Goal: Task Accomplishment & Management: Complete application form

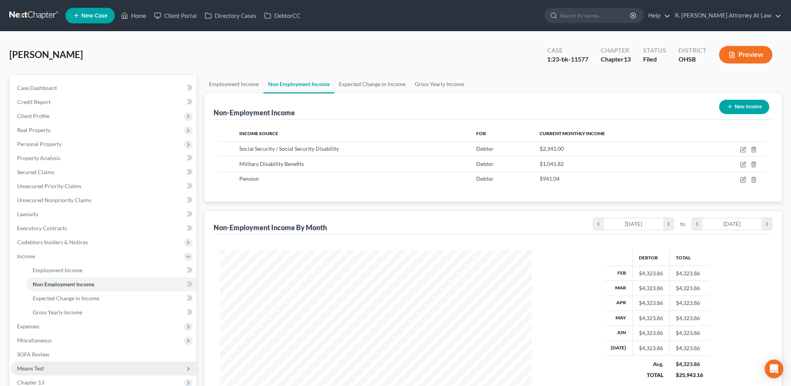
scroll to position [156, 327]
click at [140, 12] on link "Home" at bounding box center [133, 16] width 33 height 14
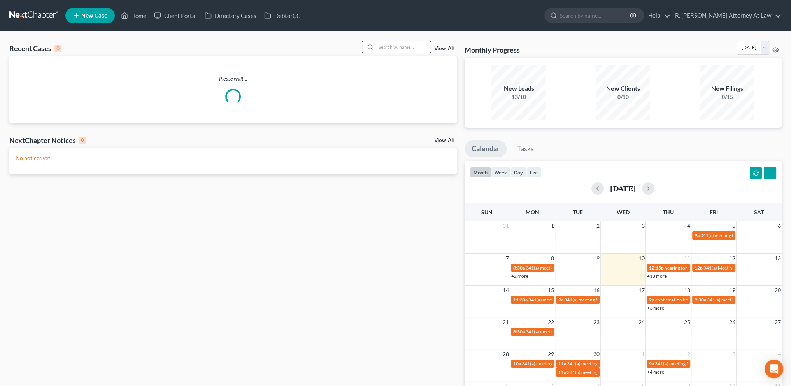
click at [408, 50] on input "search" at bounding box center [403, 46] width 55 height 11
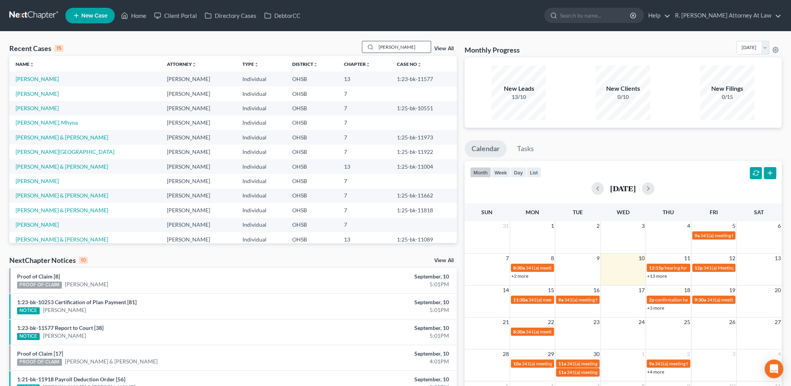
type input "[PERSON_NAME]"
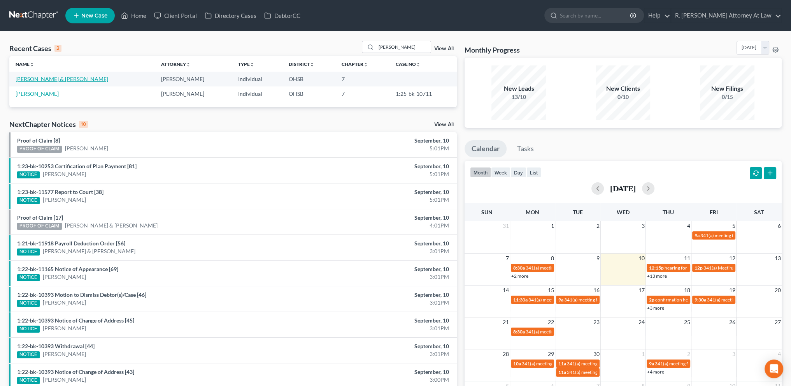
click at [29, 78] on link "[PERSON_NAME] & [PERSON_NAME]" at bounding box center [62, 79] width 93 height 7
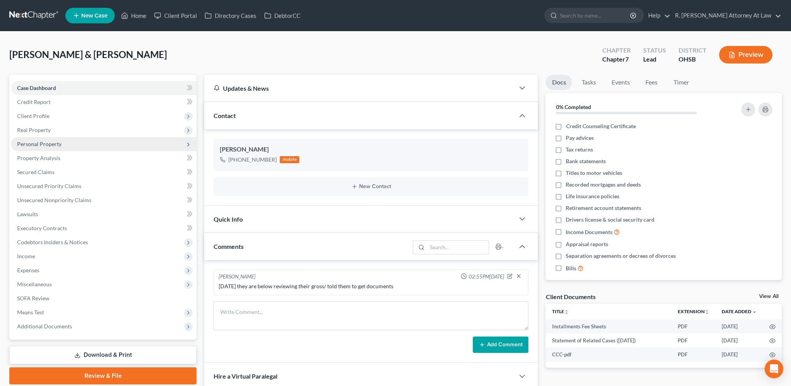
click at [32, 143] on span "Personal Property" at bounding box center [39, 144] width 44 height 7
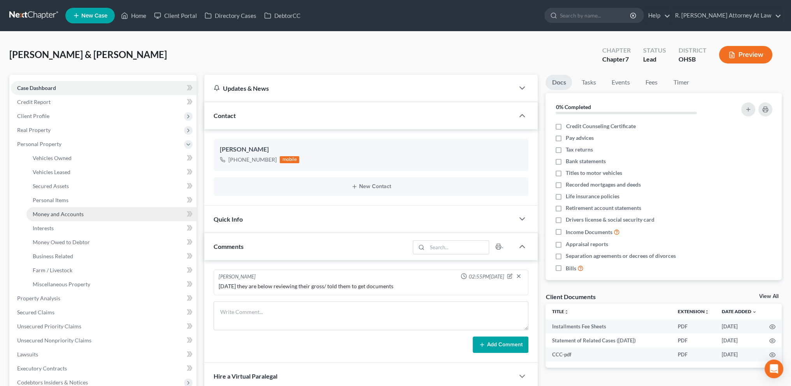
click at [55, 216] on span "Money and Accounts" at bounding box center [58, 214] width 51 height 7
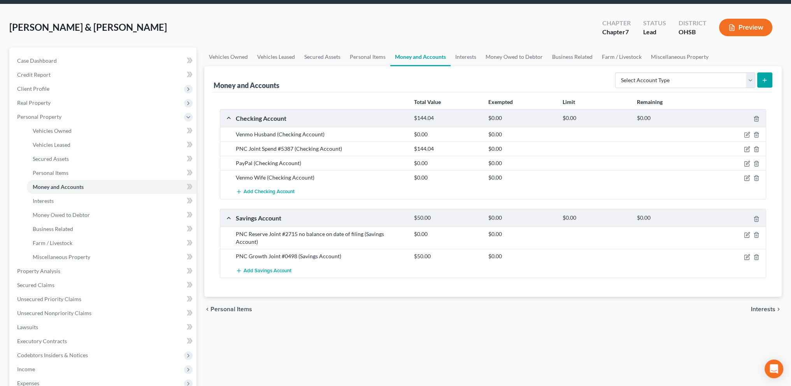
scroll to position [29, 0]
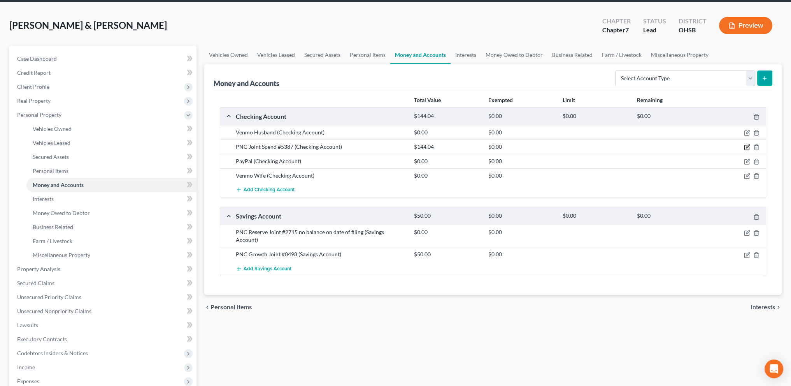
click at [748, 146] on icon "button" at bounding box center [747, 147] width 6 height 6
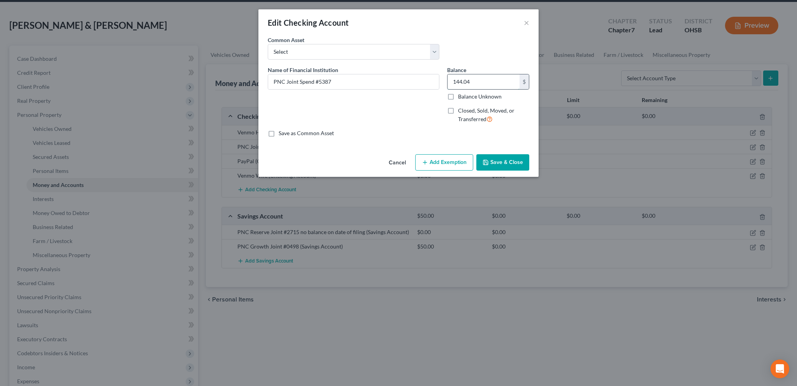
click at [473, 78] on input "144.04" at bounding box center [484, 81] width 72 height 15
type input "791.00"
drag, startPoint x: 374, startPoint y: 80, endPoint x: 378, endPoint y: 80, distance: 3.9
click at [377, 81] on input "PNC Joint Spend #5387" at bounding box center [353, 81] width 171 height 15
type input "PNC Joint Spend #5387 ([DATE] payroll deposit)"
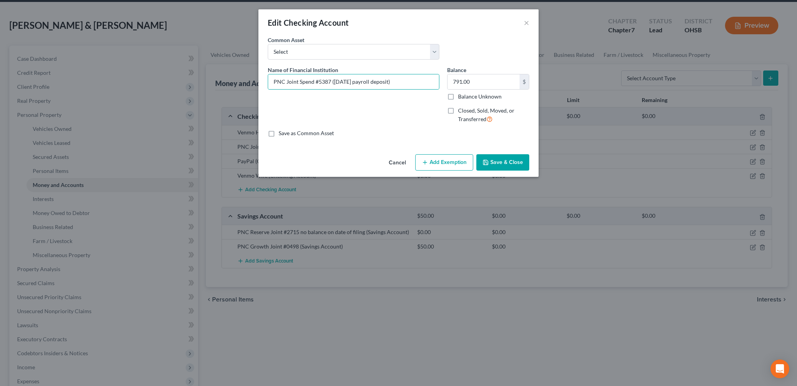
click at [489, 159] on icon "button" at bounding box center [486, 162] width 6 height 6
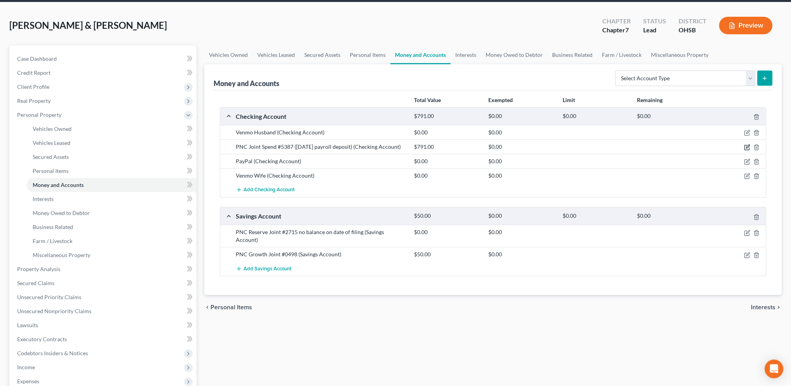
click at [746, 146] on icon "button" at bounding box center [747, 147] width 6 height 6
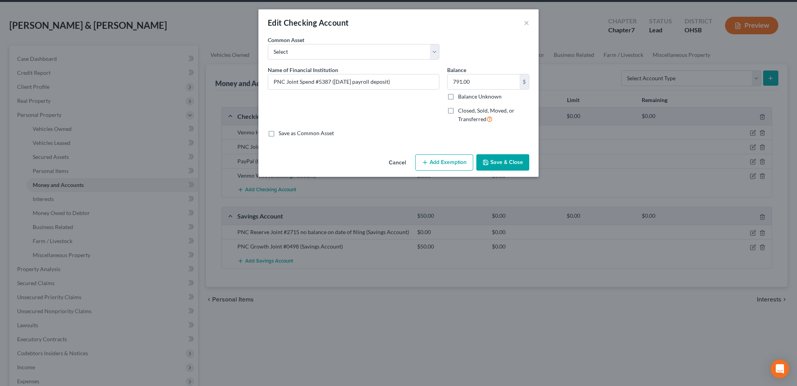
click at [436, 166] on button "Add Exemption" at bounding box center [444, 162] width 58 height 16
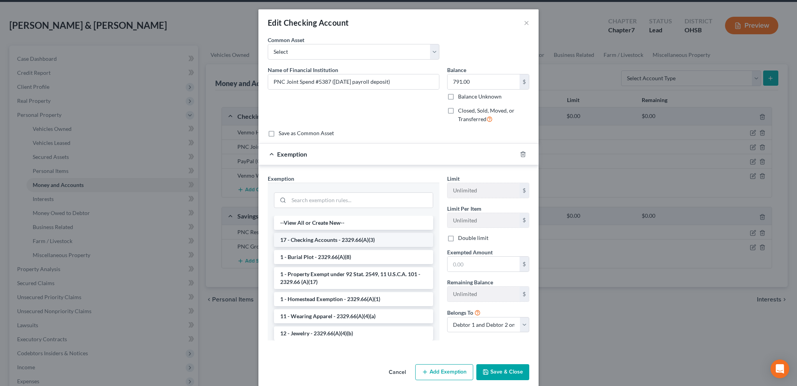
click at [299, 241] on li "17 - Checking Accounts - 2329.66(A)(3)" at bounding box center [353, 240] width 159 height 14
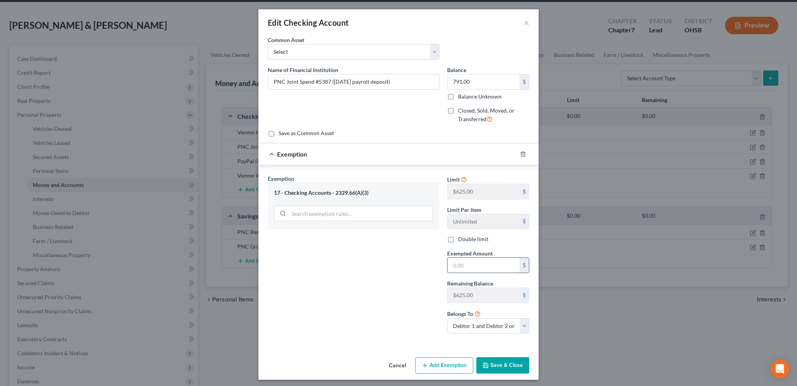
click at [457, 267] on input "text" at bounding box center [484, 265] width 72 height 15
click at [413, 310] on div "Exemption Set must be selected for CA. Exemption * 17 - Checking Accounts - 232…" at bounding box center [353, 256] width 179 height 165
click at [487, 325] on select "Debtor 1 only Debtor 2 only Debtor 1 and Debtor 2 only" at bounding box center [488, 326] width 82 height 16
select select "1"
click at [447, 318] on select "Debtor 1 only Debtor 2 only Debtor 1 and Debtor 2 only" at bounding box center [488, 326] width 82 height 16
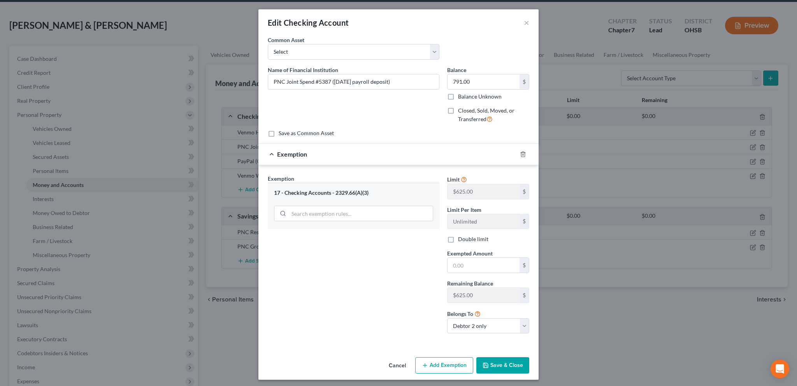
click at [458, 273] on div "Limit $625.00 $ Limit Per Item Unlimited $ Double limit Exempted Amount * $ Rem…" at bounding box center [488, 256] width 90 height 165
click at [455, 264] on input "text" at bounding box center [484, 265] width 72 height 15
type input "625"
click at [496, 366] on button "Save & Close" at bounding box center [503, 365] width 53 height 16
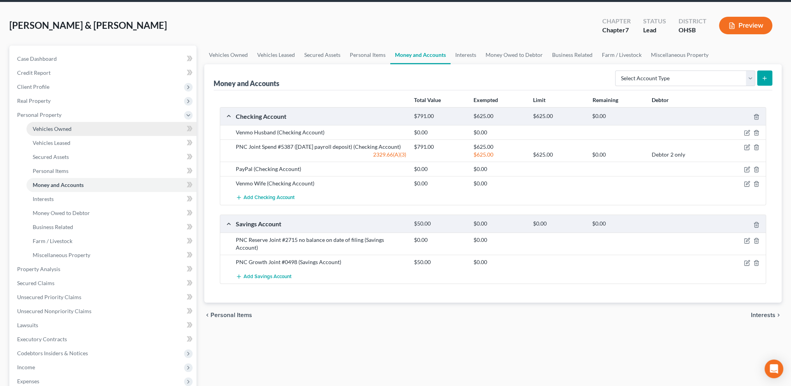
click at [56, 129] on span "Vehicles Owned" at bounding box center [52, 128] width 39 height 7
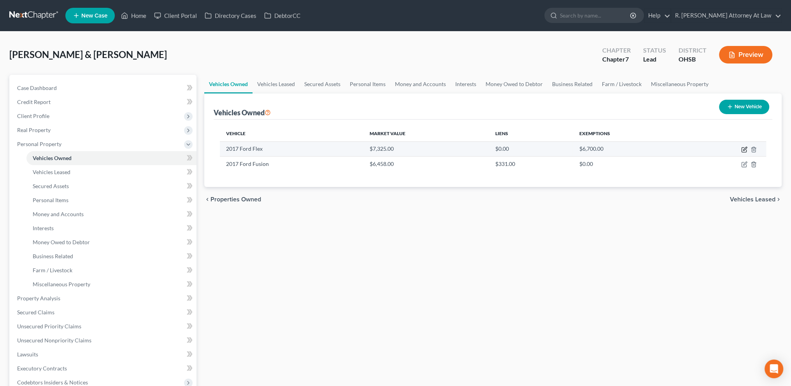
click at [745, 150] on icon "button" at bounding box center [745, 149] width 6 height 6
select select "0"
select select "9"
select select "2"
select select "0"
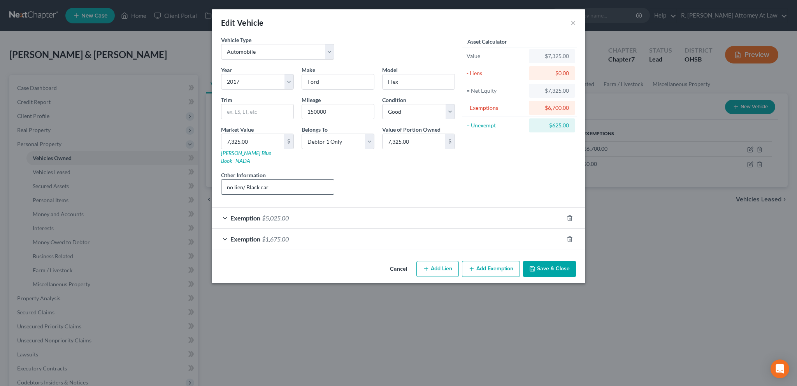
click at [282, 179] on input "no lien/ Black car" at bounding box center [278, 186] width 113 height 15
type input "no lien/ Black car / kbb 7325/ carmax 4000"
click at [251, 140] on input "7,325.00" at bounding box center [253, 141] width 63 height 15
type input "4"
type input "4.00"
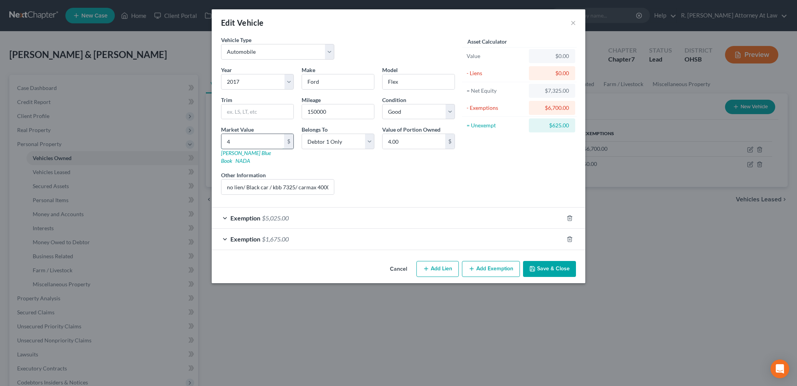
type input "40"
type input "40.00"
type input "400"
type input "400.00"
type input "4000"
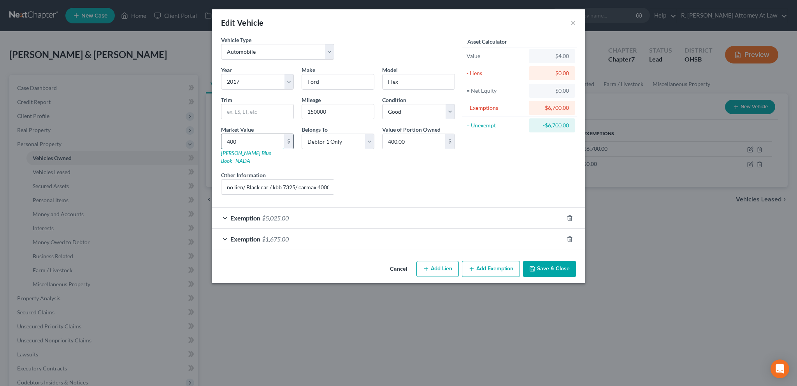
type input "4,000.00"
type input "4,000"
click at [547, 261] on button "Save & Close" at bounding box center [549, 269] width 53 height 16
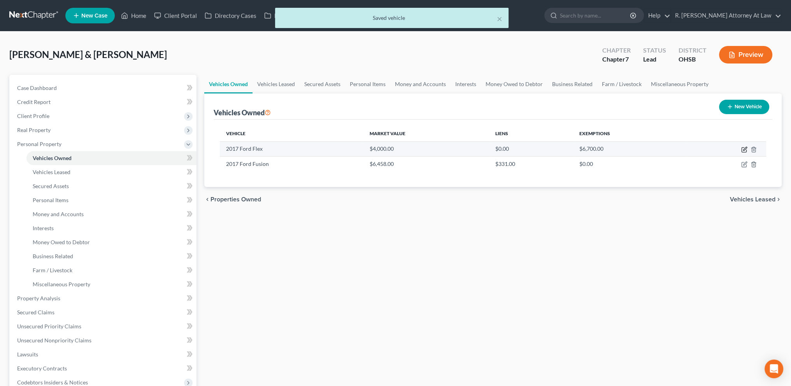
click at [746, 150] on icon "button" at bounding box center [745, 149] width 6 height 6
select select "0"
select select "9"
select select "2"
select select "0"
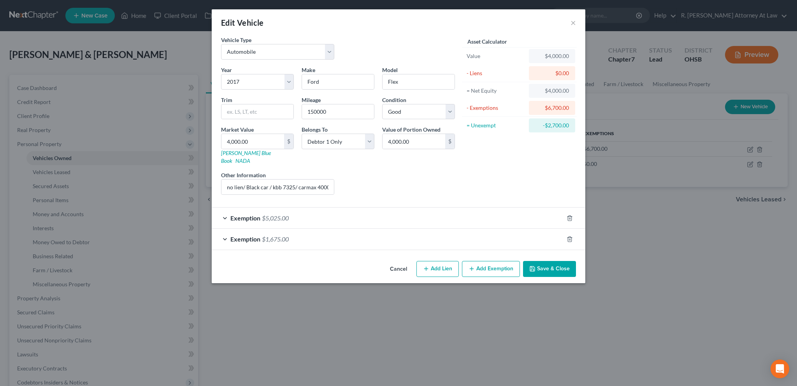
click at [541, 261] on button "Save & Close" at bounding box center [549, 269] width 53 height 16
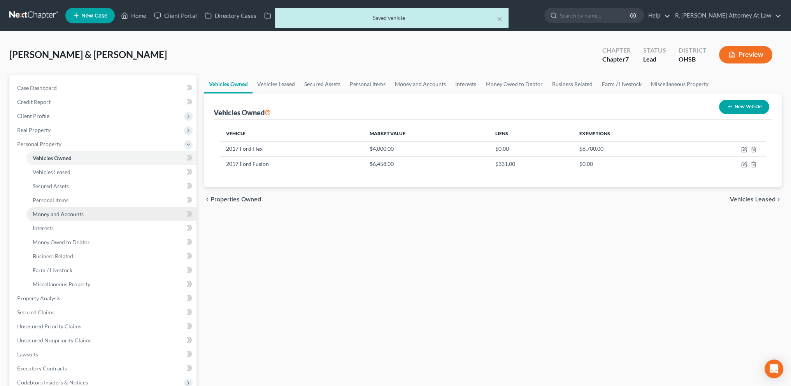
click at [47, 212] on span "Money and Accounts" at bounding box center [58, 214] width 51 height 7
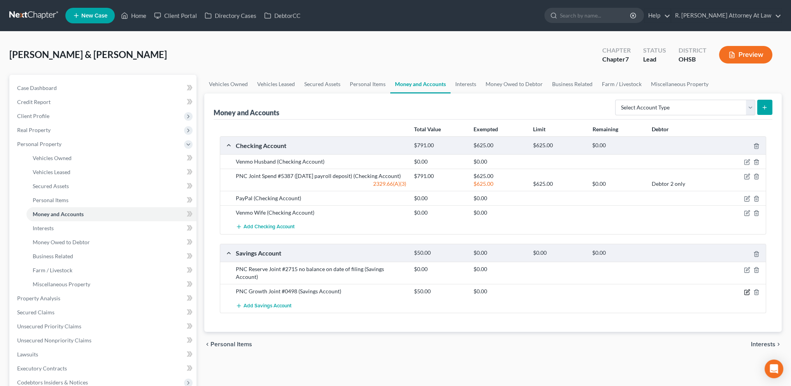
click at [746, 289] on icon "button" at bounding box center [748, 291] width 4 height 4
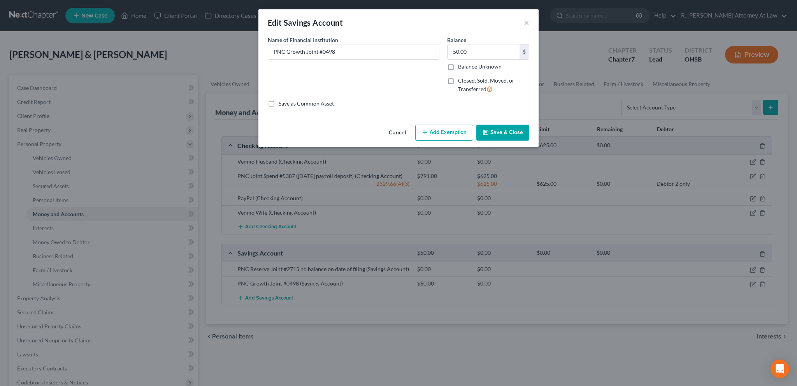
click at [452, 132] on button "Add Exemption" at bounding box center [444, 133] width 58 height 16
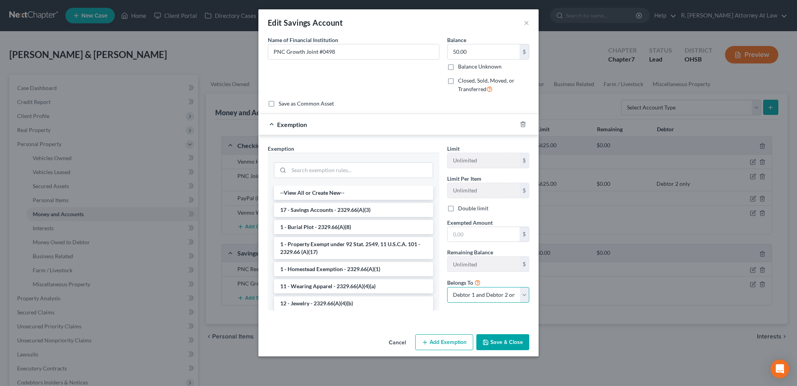
click at [481, 291] on select "Debtor 1 only Debtor 2 only Debtor 1 and Debtor 2 only" at bounding box center [488, 295] width 82 height 16
select select "0"
click at [447, 287] on select "Debtor 1 only Debtor 2 only Debtor 1 and Debtor 2 only" at bounding box center [488, 295] width 82 height 16
click at [458, 235] on input "text" at bounding box center [484, 234] width 72 height 15
type input "50"
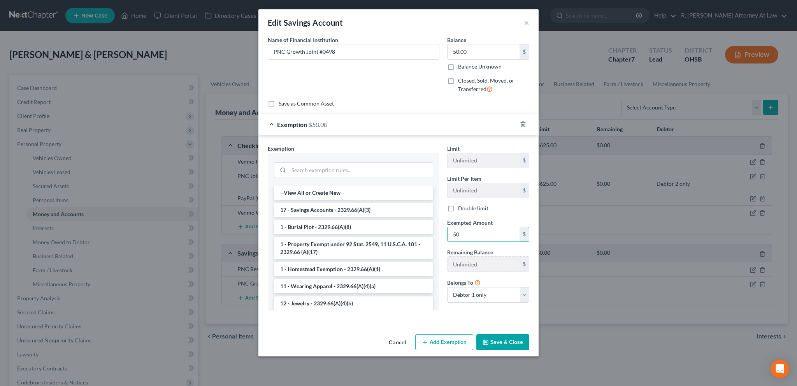
click at [383, 330] on div "An exemption set must first be selected from the Filing Information section. Co…" at bounding box center [399, 183] width 280 height 295
click at [491, 344] on button "Save & Close" at bounding box center [503, 342] width 53 height 16
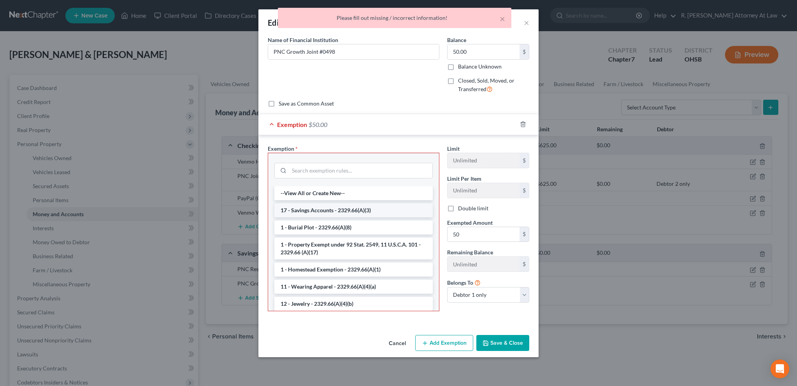
click at [327, 210] on li "17 - Savings Accounts - 2329.66(A)(3)" at bounding box center [353, 210] width 158 height 14
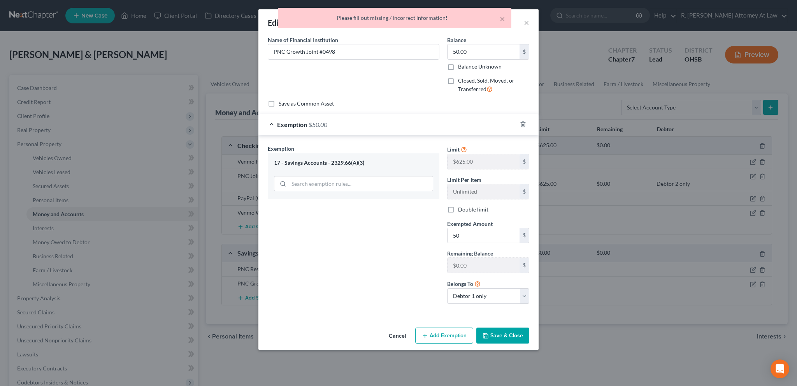
click at [502, 336] on button "Save & Close" at bounding box center [503, 335] width 53 height 16
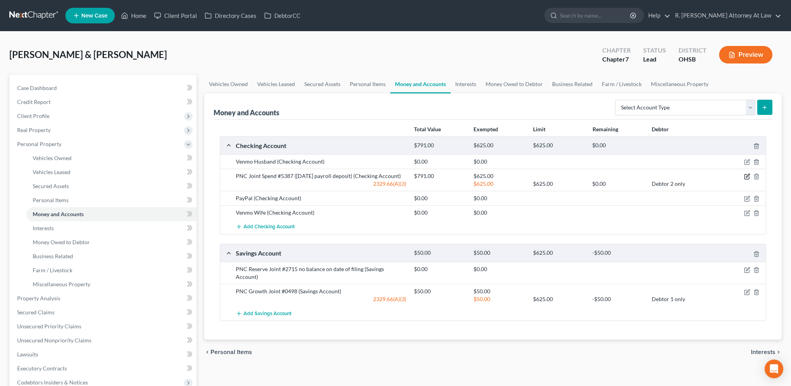
click at [747, 174] on icon "button" at bounding box center [747, 176] width 6 height 6
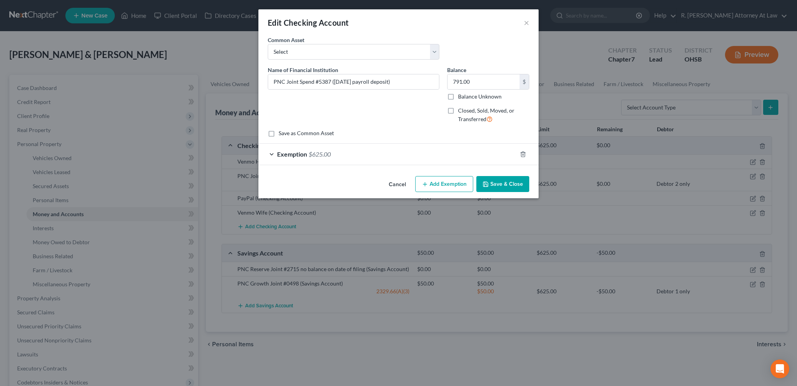
click at [436, 183] on button "Add Exemption" at bounding box center [444, 184] width 58 height 16
select select "2"
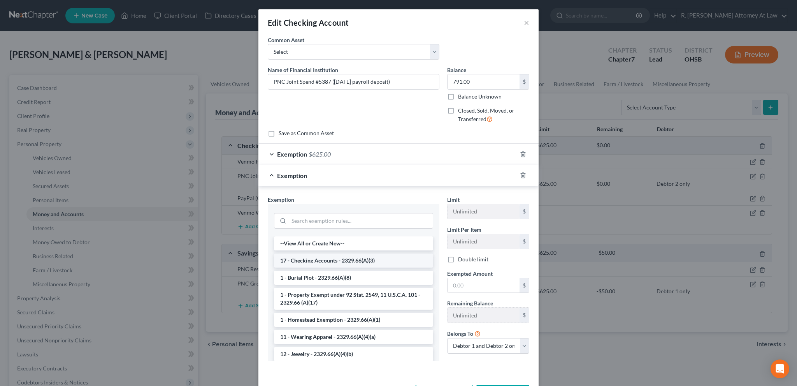
click at [307, 261] on li "17 - Checking Accounts - 2329.66(A)(3)" at bounding box center [353, 260] width 159 height 14
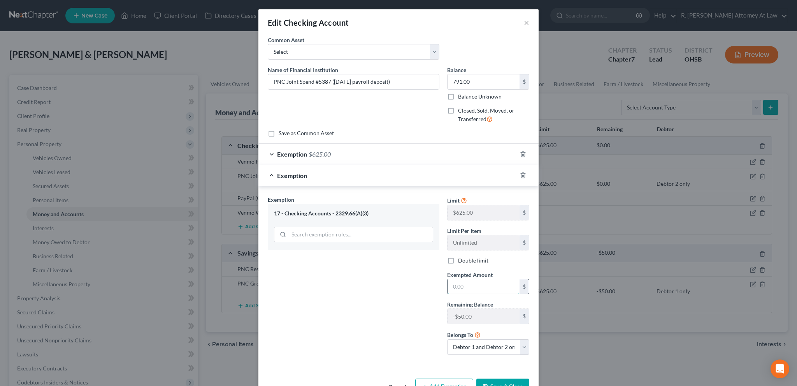
click at [450, 287] on input "text" at bounding box center [484, 286] width 72 height 15
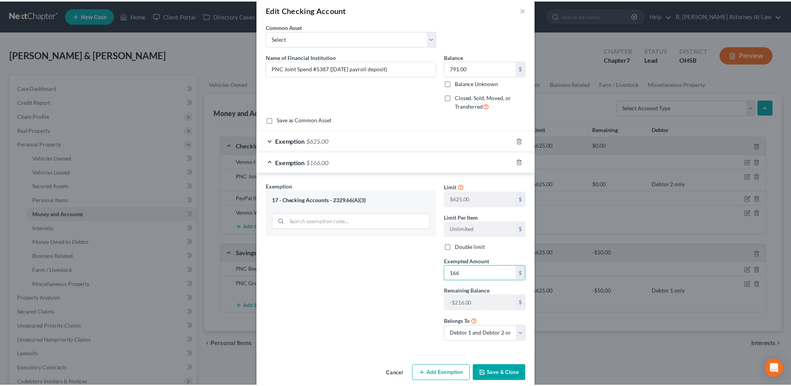
scroll to position [23, 0]
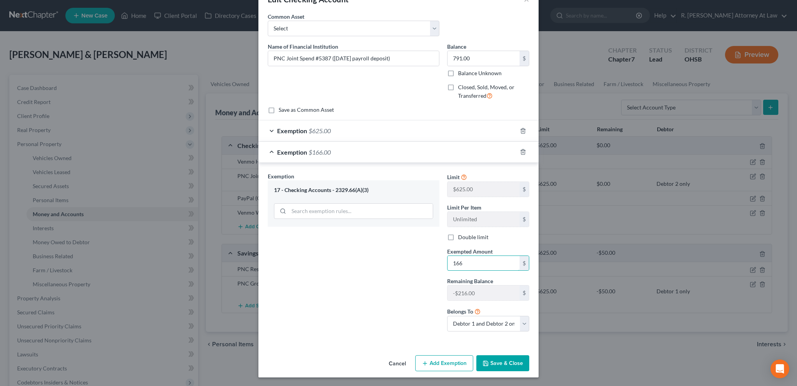
type input "166"
click at [496, 362] on button "Save & Close" at bounding box center [503, 363] width 53 height 16
